Goal: Task Accomplishment & Management: Manage account settings

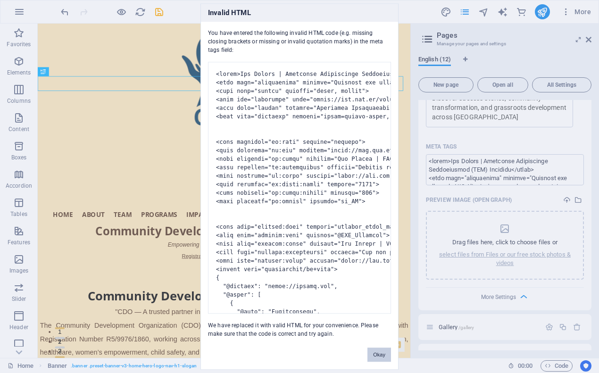
click at [380, 352] on button "Okay" at bounding box center [379, 354] width 24 height 14
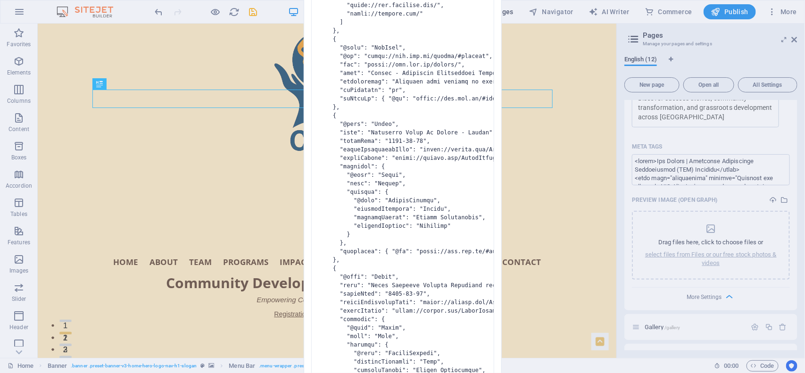
click at [668, 230] on div "Invalid HTML You have entered the following invalid HTML code (e.g. missing clo…" at bounding box center [402, 186] width 805 height 373
click at [413, 236] on pre at bounding box center [402, 188] width 183 height 1136
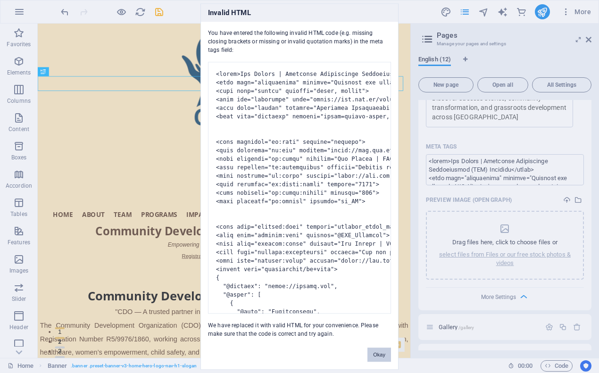
click at [371, 352] on button "Okay" at bounding box center [379, 354] width 24 height 14
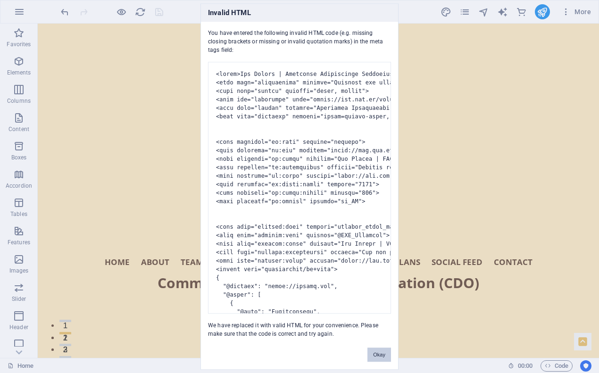
click at [369, 350] on button "Okay" at bounding box center [379, 354] width 24 height 14
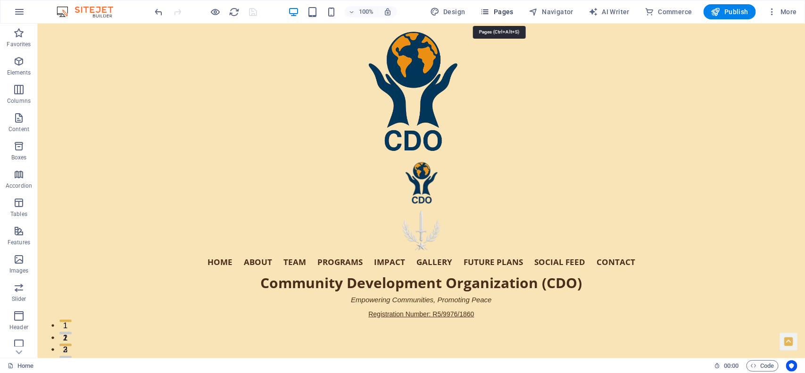
click at [490, 9] on icon "button" at bounding box center [484, 11] width 9 height 9
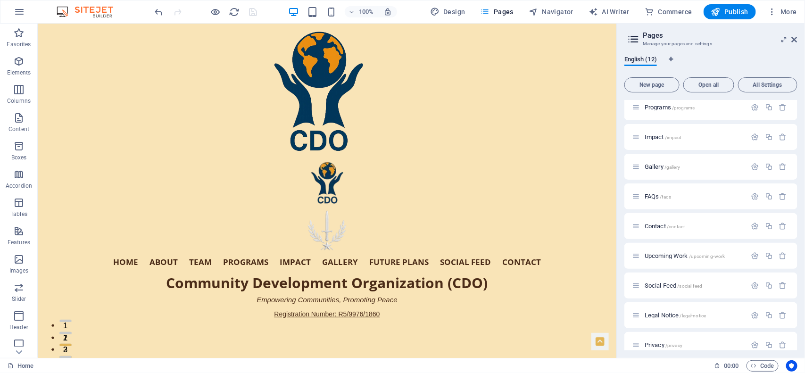
scroll to position [96, 0]
click at [752, 222] on icon "button" at bounding box center [755, 225] width 8 height 8
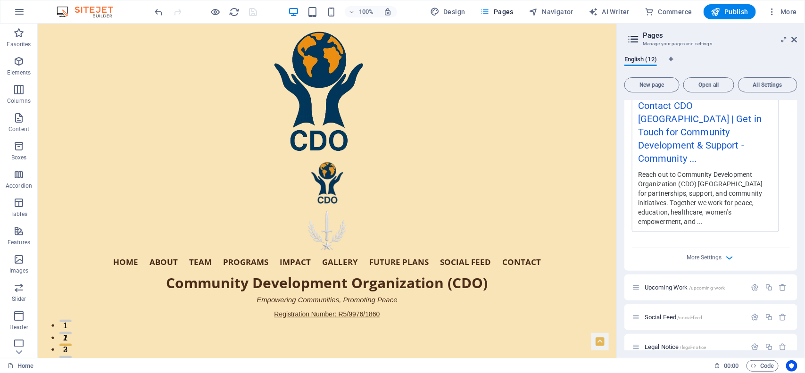
scroll to position [544, 0]
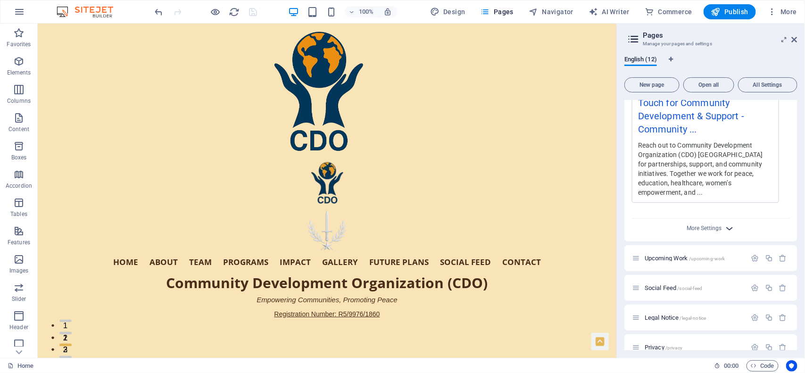
click at [724, 223] on icon "button" at bounding box center [729, 228] width 11 height 11
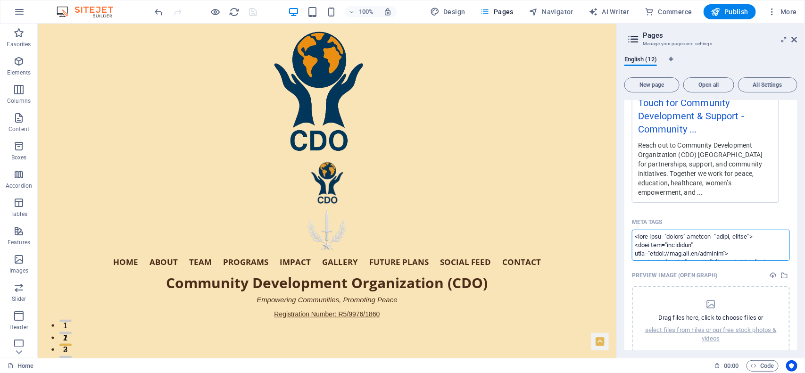
click at [689, 230] on textarea "Meta tags ​" at bounding box center [711, 245] width 158 height 31
click at [795, 37] on body "Community Development Organization Home Favorites Elements Columns Content Boxe…" at bounding box center [402, 186] width 805 height 373
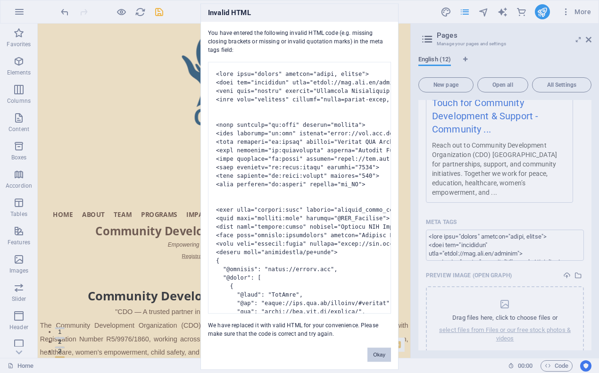
click at [381, 350] on button "Okay" at bounding box center [379, 354] width 24 height 14
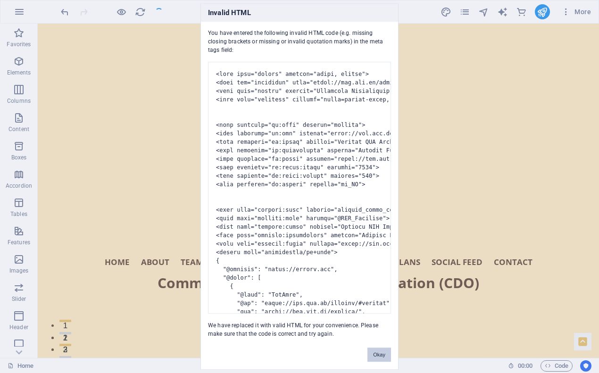
click at [372, 354] on button "Okay" at bounding box center [379, 354] width 24 height 14
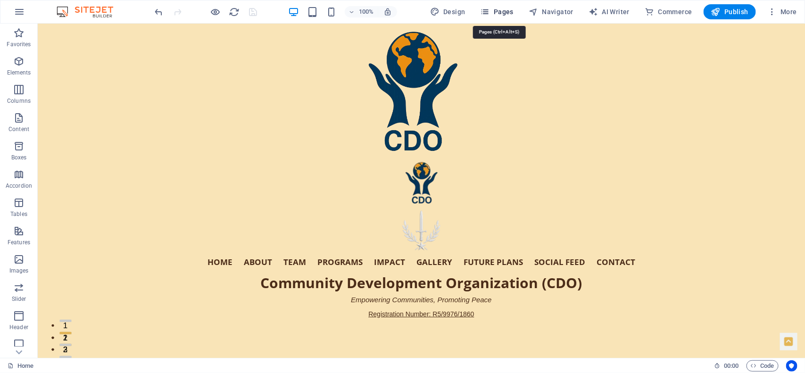
click at [489, 8] on icon "button" at bounding box center [484, 11] width 9 height 9
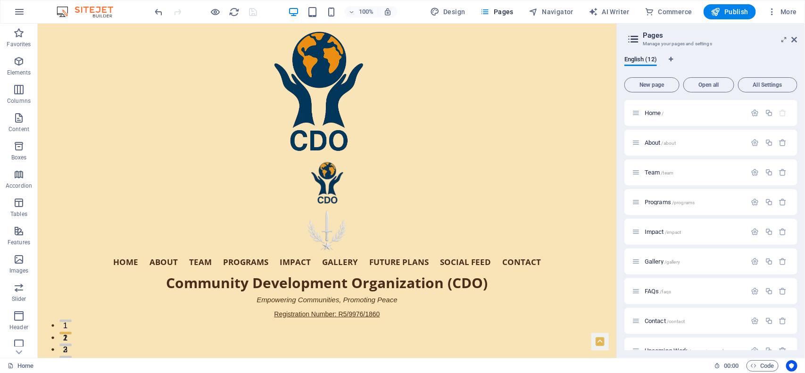
drag, startPoint x: 795, startPoint y: 123, endPoint x: 798, endPoint y: 153, distance: 30.3
click at [798, 153] on div "English (12) New page Open all All Settings Home / About /about Team /team Prog…" at bounding box center [711, 203] width 188 height 310
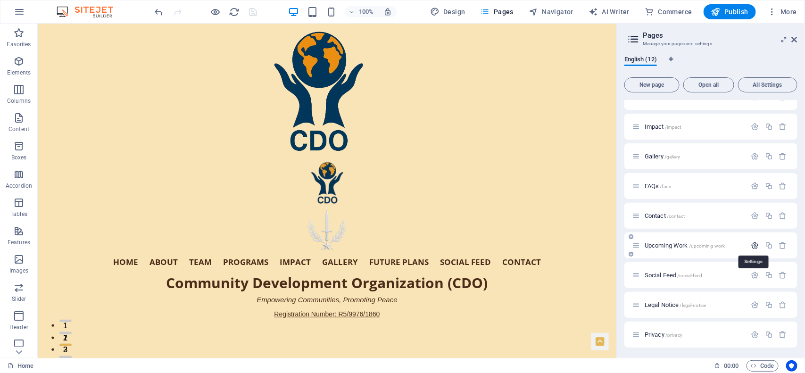
click at [754, 241] on icon "button" at bounding box center [755, 245] width 8 height 8
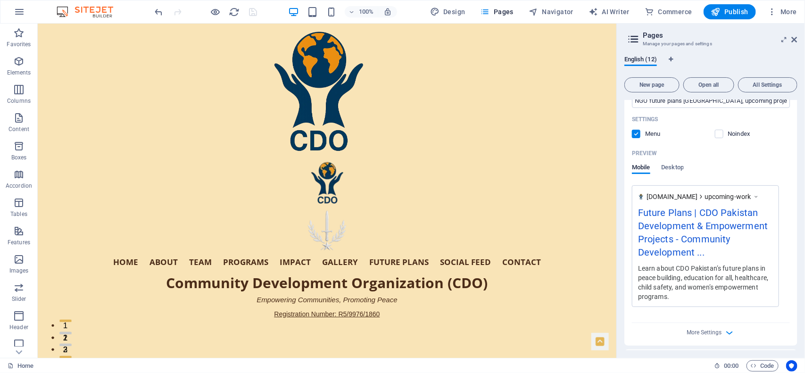
scroll to position [525, 0]
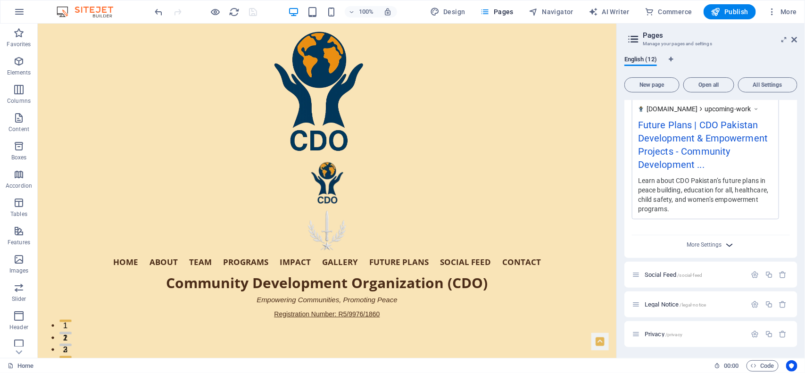
click at [725, 241] on icon "button" at bounding box center [729, 244] width 11 height 11
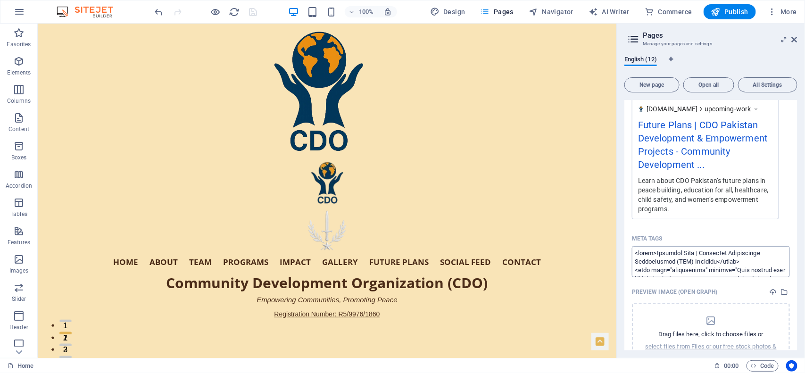
click at [704, 256] on textarea "Meta tags ​" at bounding box center [711, 261] width 158 height 31
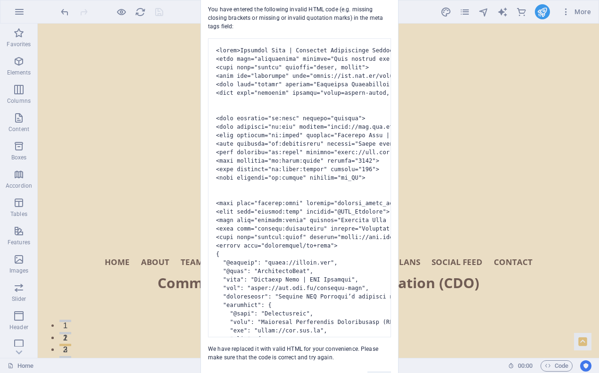
click at [350, 361] on div "You have entered the following invalid HTML code (e.g. missing closing brackets…" at bounding box center [299, 180] width 197 height 364
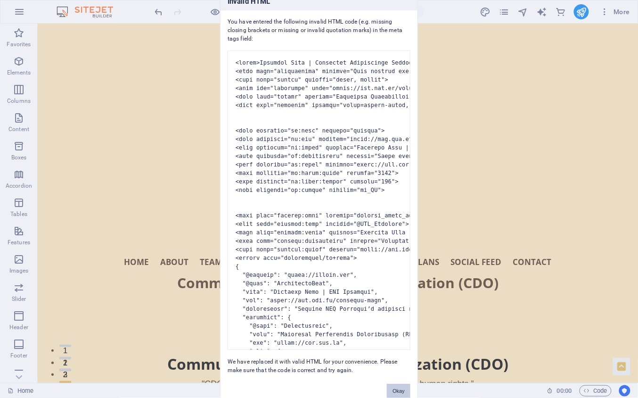
click at [395, 372] on button "Okay" at bounding box center [399, 391] width 24 height 14
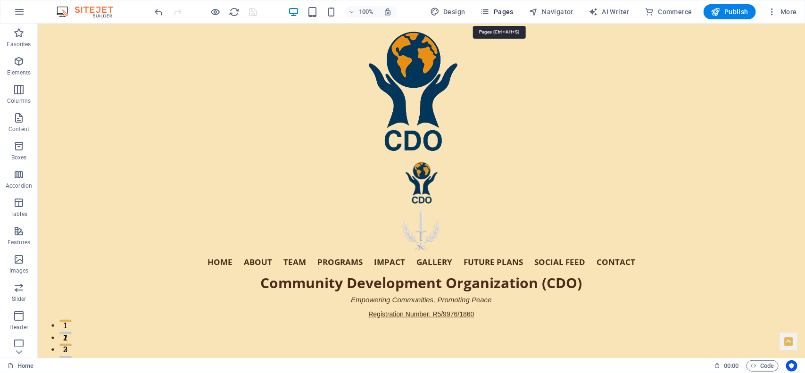
click at [489, 8] on icon "button" at bounding box center [484, 11] width 9 height 9
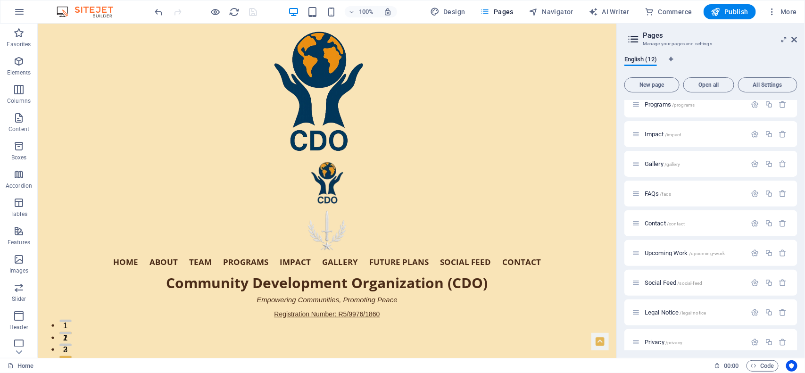
scroll to position [105, 0]
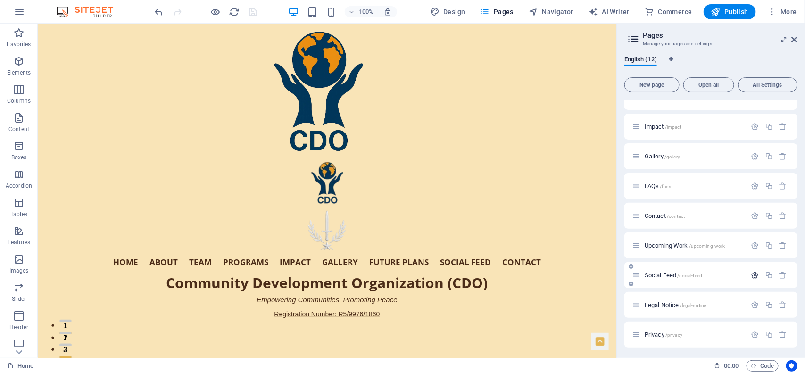
click at [752, 273] on icon "button" at bounding box center [755, 275] width 8 height 8
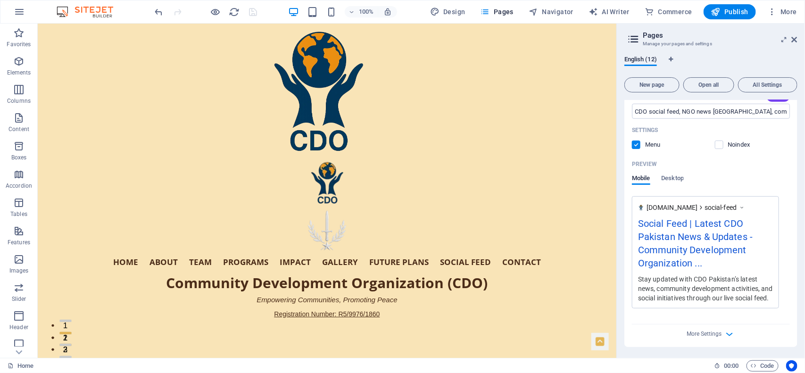
scroll to position [525, 0]
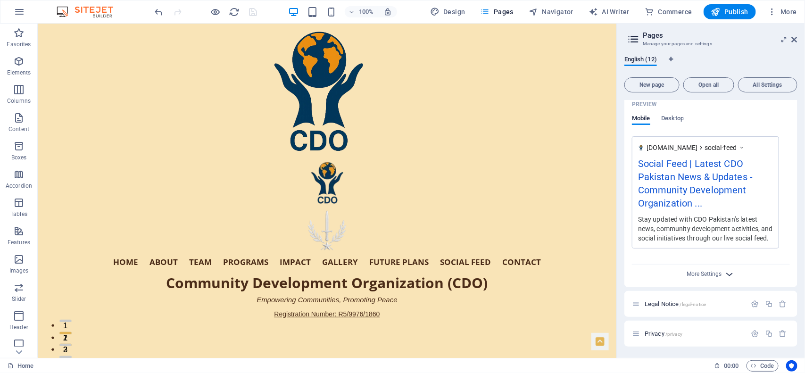
click at [728, 272] on icon "button" at bounding box center [729, 274] width 11 height 11
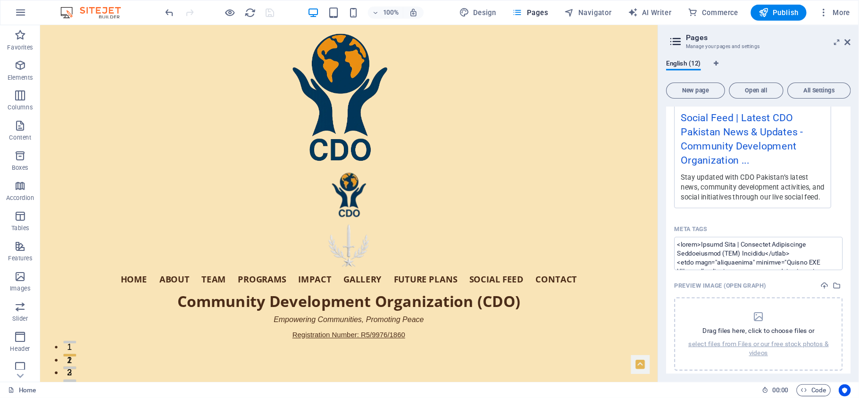
scroll to position [571, 0]
click at [712, 242] on textarea "Meta tags ​" at bounding box center [711, 235] width 158 height 31
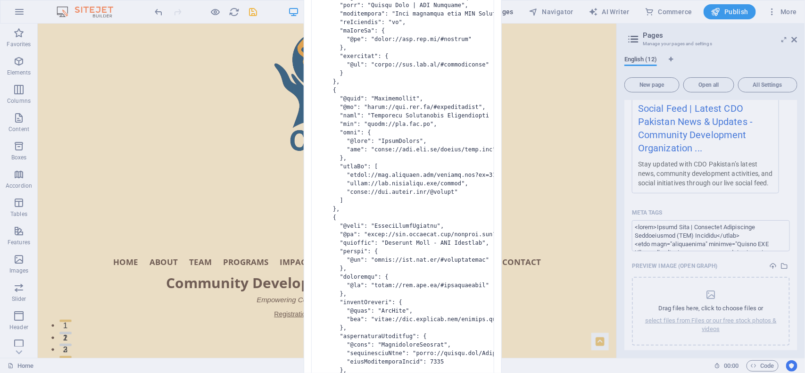
drag, startPoint x: 423, startPoint y: 191, endPoint x: 378, endPoint y: 232, distance: 60.7
click at [378, 232] on pre at bounding box center [402, 188] width 183 height 916
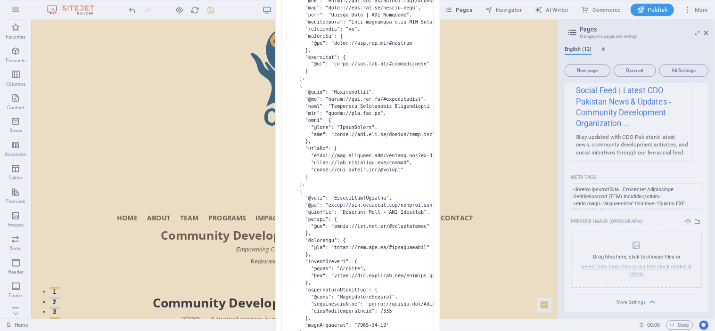
scroll to position [0, 0]
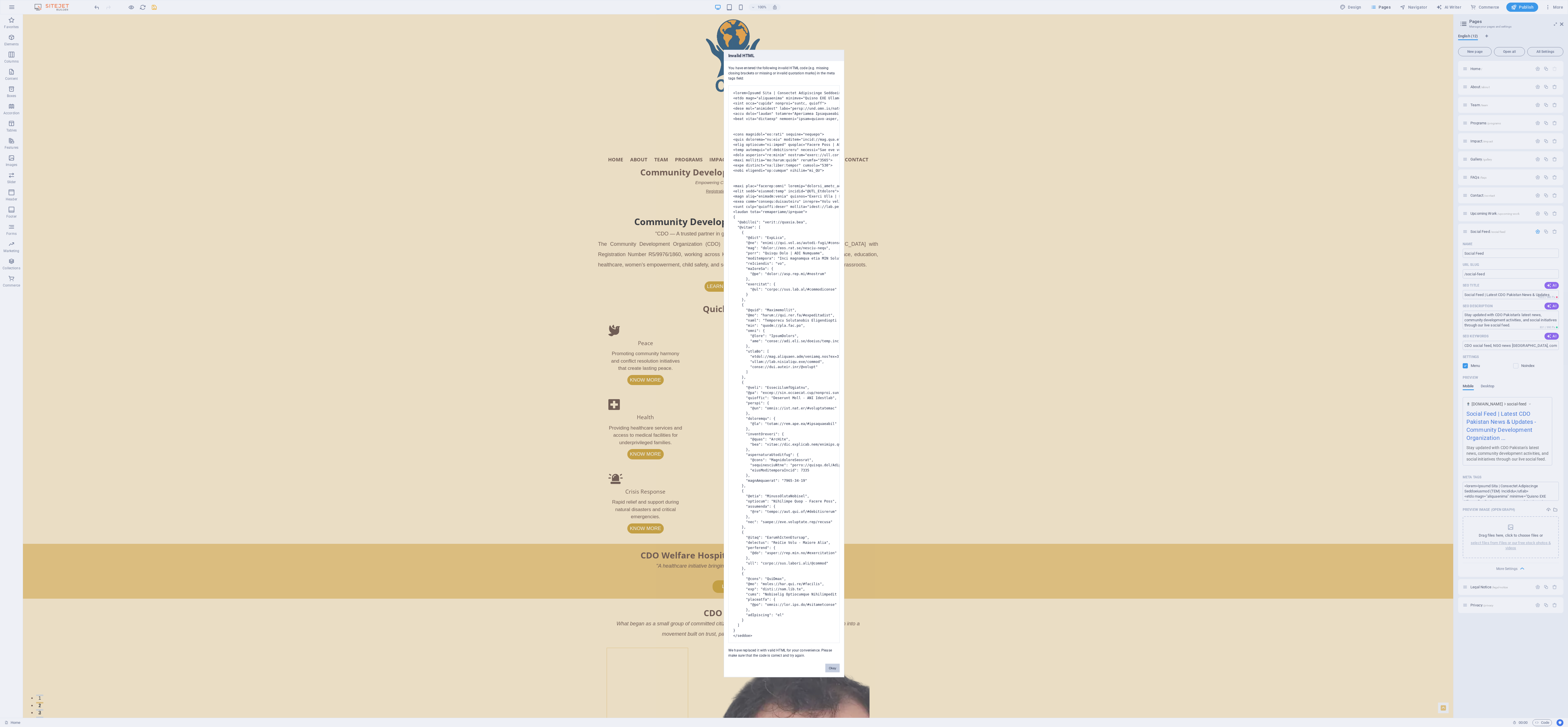
click at [489, 227] on button "Okay" at bounding box center [833, 668] width 15 height 9
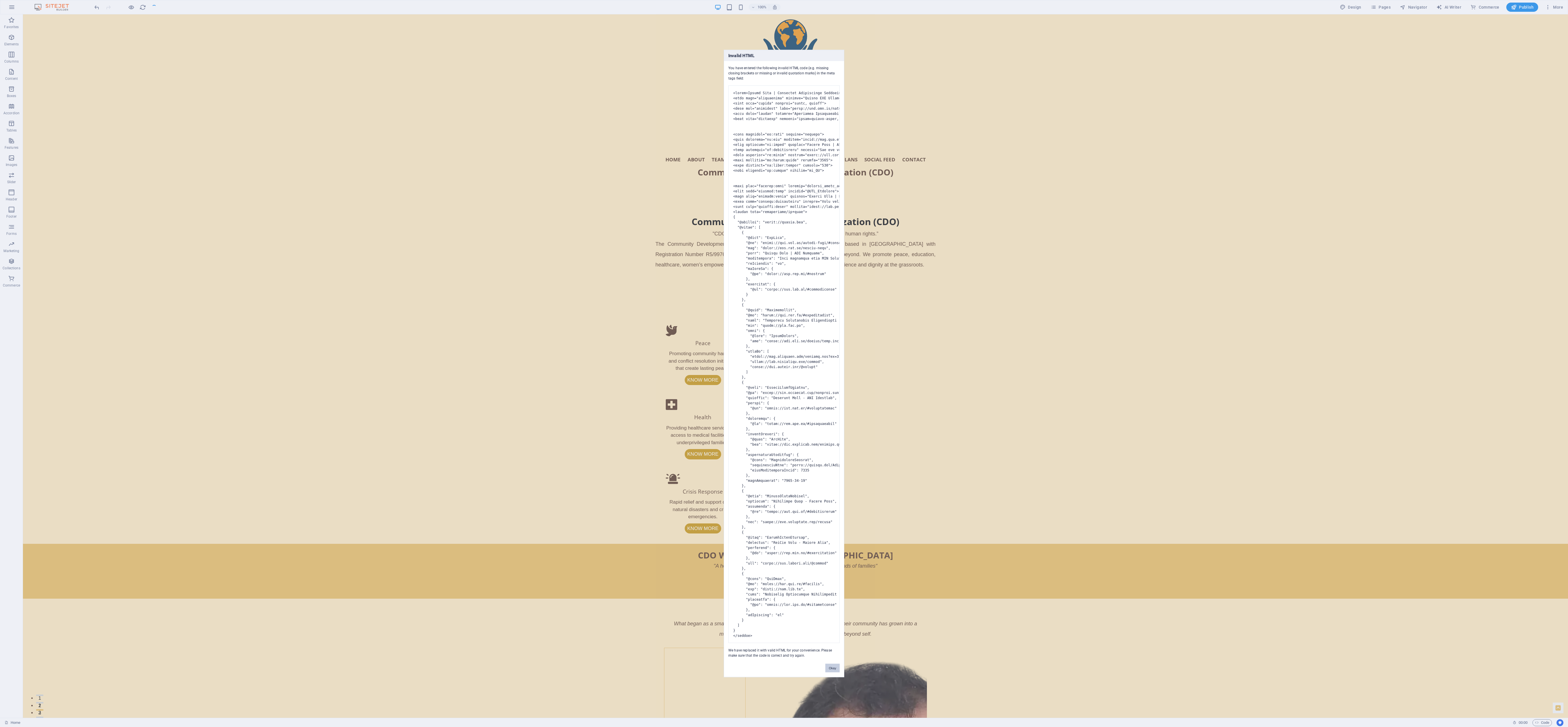
click at [489, 227] on button "Okay" at bounding box center [833, 668] width 15 height 9
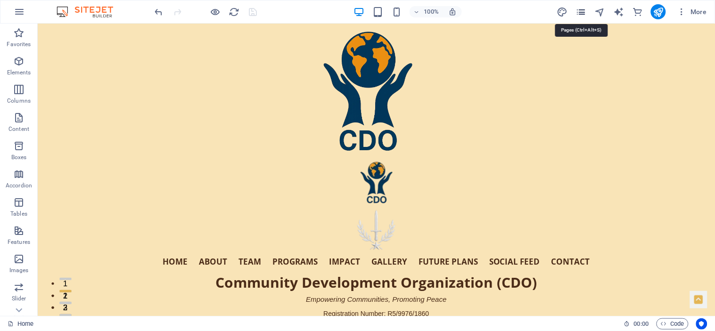
click at [579, 8] on icon "pages" at bounding box center [581, 12] width 11 height 11
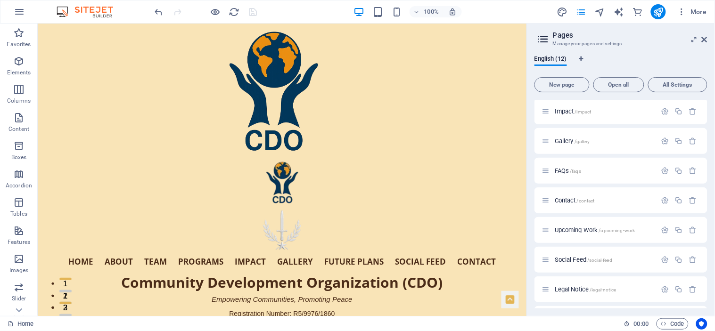
scroll to position [121, 0]
click at [665, 198] on icon "button" at bounding box center [665, 200] width 8 height 8
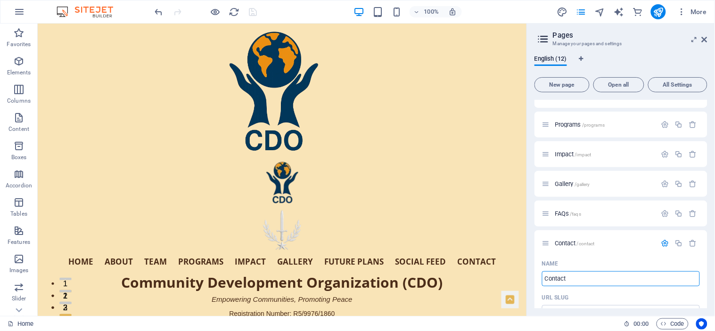
scroll to position [74, 0]
click at [662, 244] on icon "button" at bounding box center [665, 247] width 8 height 8
